Goal: Information Seeking & Learning: Learn about a topic

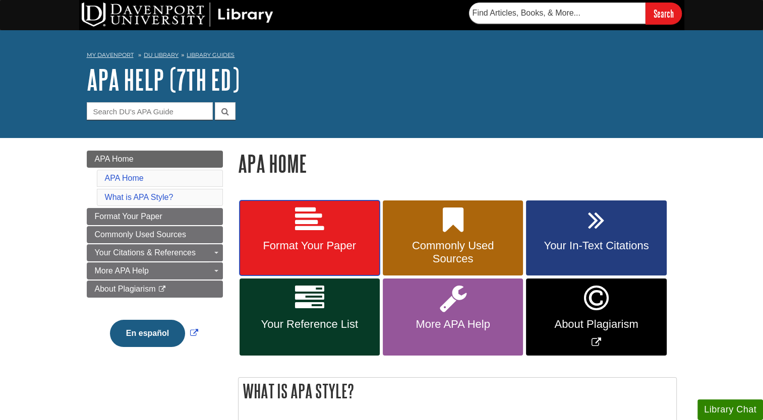
click at [331, 231] on link "Format Your Paper" at bounding box center [309, 239] width 140 height 76
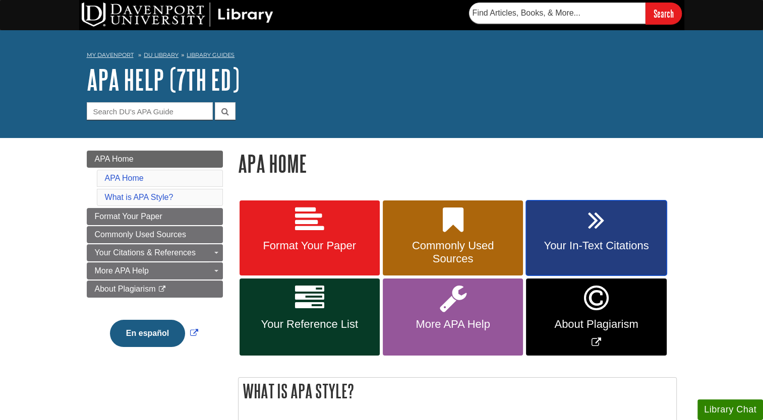
click at [572, 223] on link "Your In-Text Citations" at bounding box center [596, 239] width 140 height 76
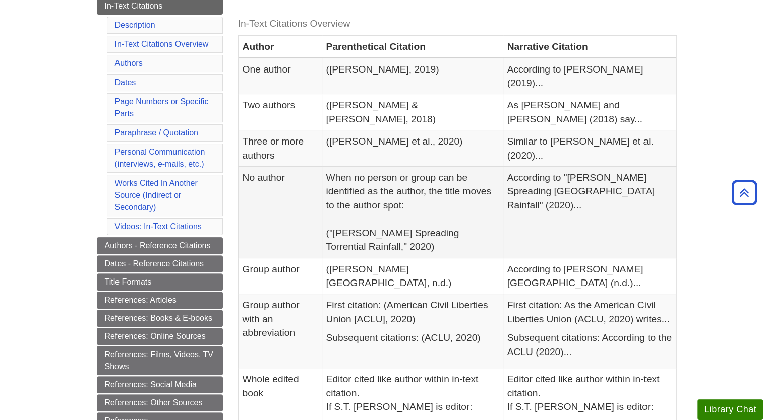
scroll to position [224, 0]
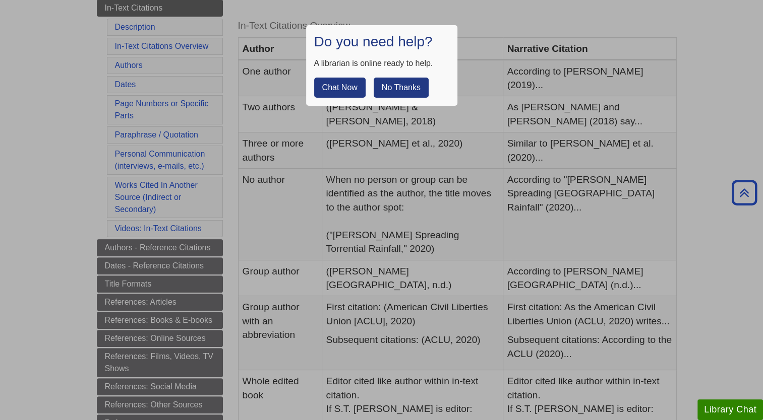
click at [387, 84] on button "No Thanks" at bounding box center [401, 88] width 55 height 20
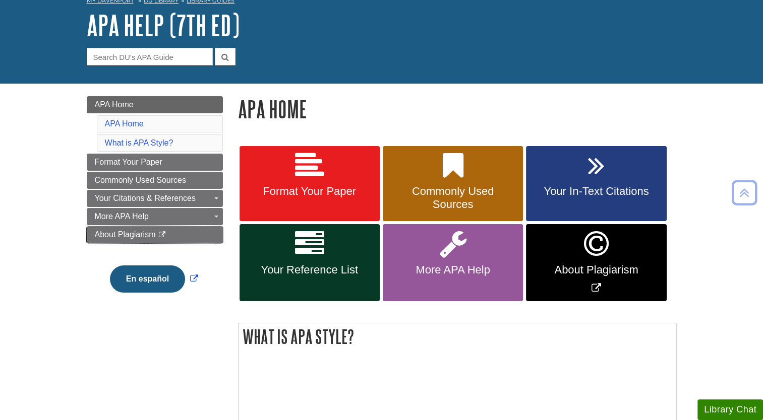
scroll to position [56, 0]
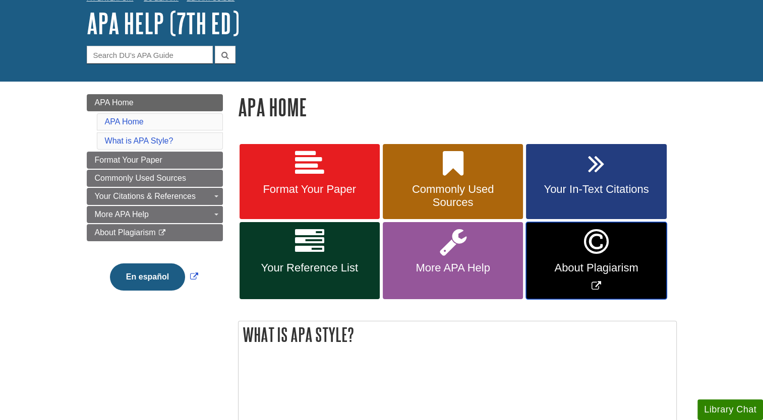
click at [580, 275] on link "About Plagiarism" at bounding box center [596, 260] width 140 height 77
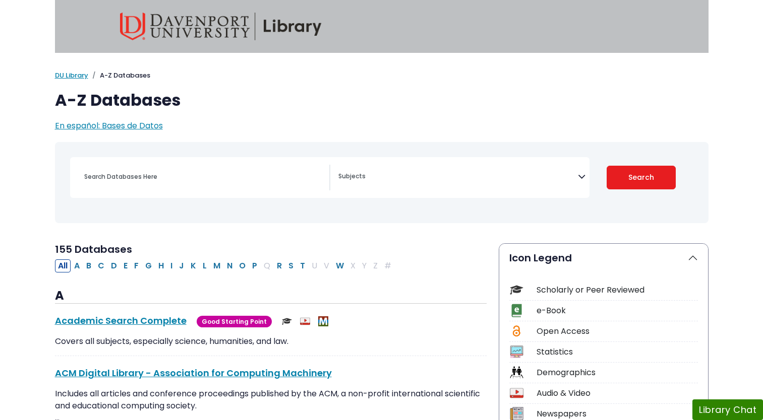
select select "Database Subject Filter"
click at [198, 166] on div "Search filters" at bounding box center [203, 177] width 251 height 24
click at [204, 181] on input "Search database by title or keyword" at bounding box center [203, 176] width 251 height 15
type input "d"
type input "a"
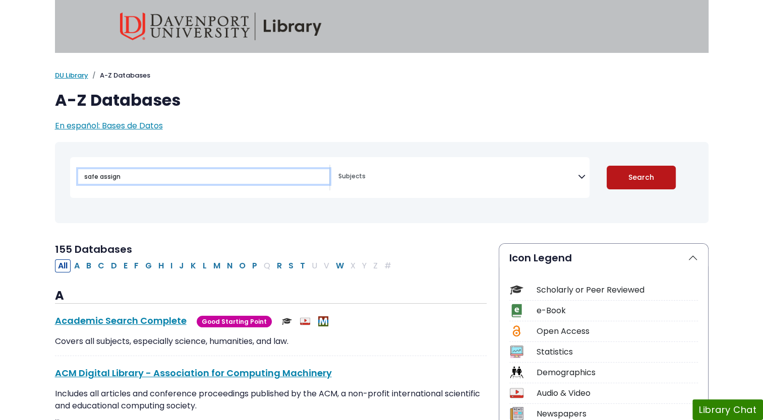
type input "safe assign"
click at [655, 181] on button "Search" at bounding box center [641, 178] width 69 height 24
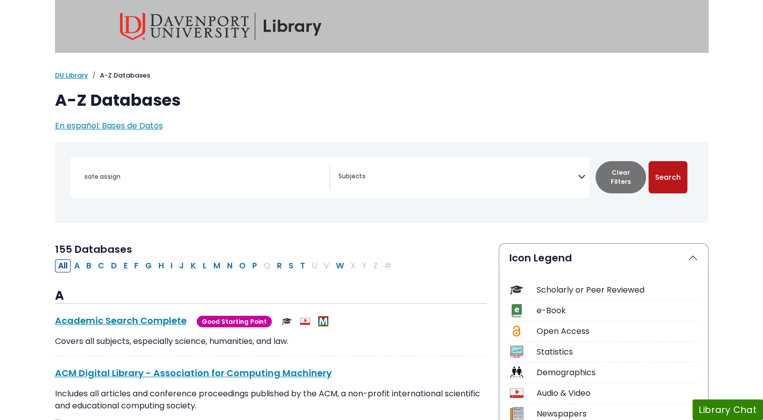
select select "Database Subject Filter"
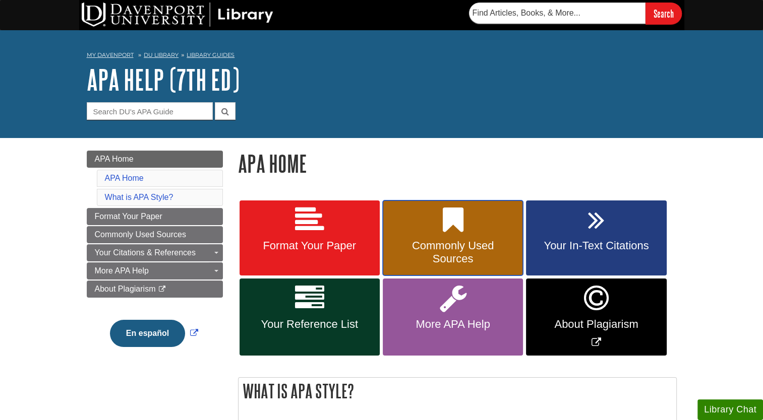
click at [476, 235] on link "Commonly Used Sources" at bounding box center [453, 239] width 140 height 76
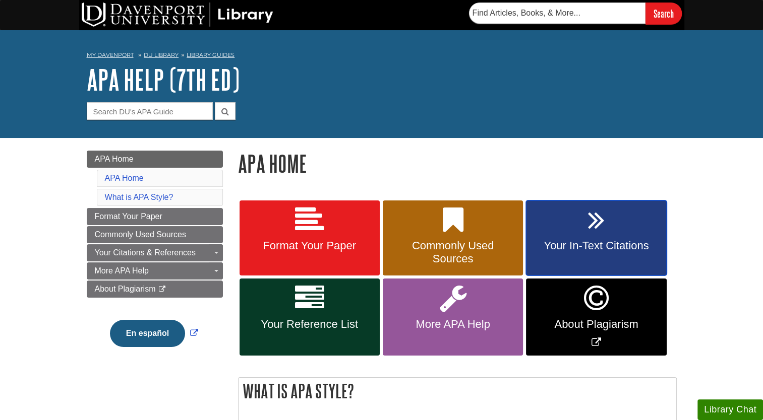
click at [557, 223] on link "Your In-Text Citations" at bounding box center [596, 239] width 140 height 76
